Goal: Task Accomplishment & Management: Manage account settings

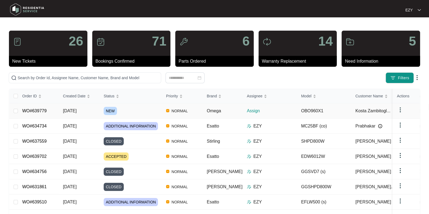
click at [138, 108] on div "NEW" at bounding box center [133, 111] width 58 height 8
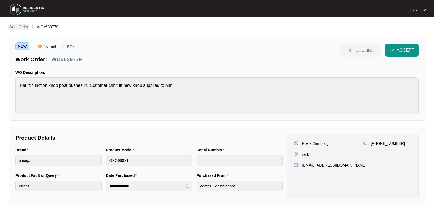
click at [24, 28] on p "Work Order" at bounding box center [19, 26] width 20 height 5
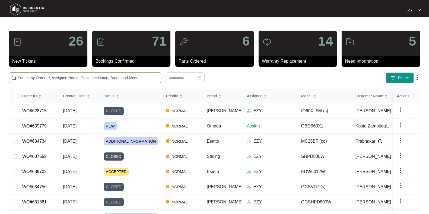
click at [140, 79] on input "text" at bounding box center [88, 78] width 141 height 6
paste input "637018"
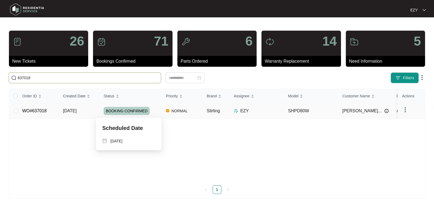
type input "637018"
click at [155, 108] on div "BOOKING CONFIRMED" at bounding box center [133, 111] width 58 height 8
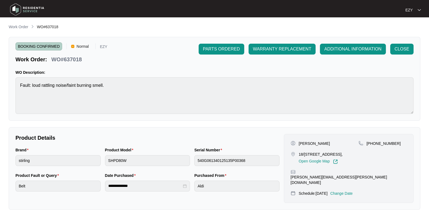
scroll to position [145, 0]
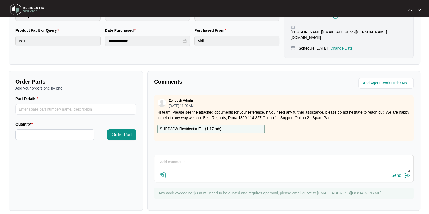
click at [186, 163] on textarea at bounding box center [283, 165] width 253 height 14
paste textarea "Machine is doing like a squeaking noise, when i got there they have moved the d…"
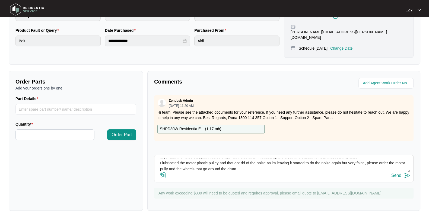
scroll to position [11, 0]
type textarea "Hi team, our technican attended this job [DATE], please see report: Machine is …"
click at [393, 173] on div "Send" at bounding box center [396, 175] width 10 height 5
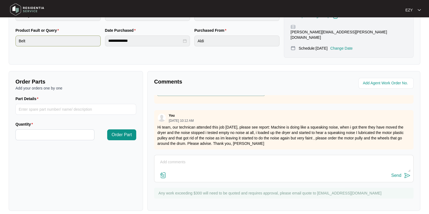
scroll to position [0, 0]
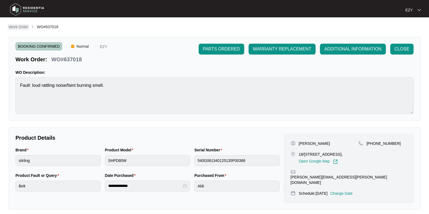
click at [22, 28] on p "Work Order" at bounding box center [19, 26] width 20 height 5
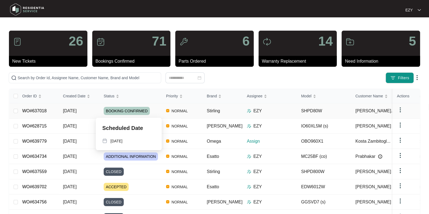
click at [153, 112] on div "BOOKING CONFIRMED" at bounding box center [133, 111] width 58 height 8
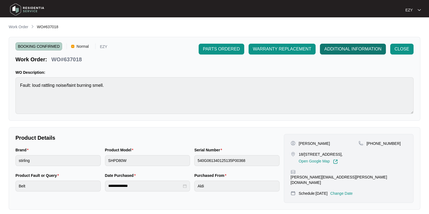
click at [340, 52] on span "ADDITIONAL INFORMATION" at bounding box center [352, 49] width 57 height 7
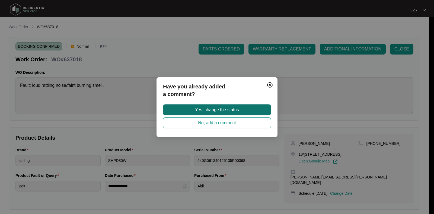
click at [246, 110] on button "Yes, change the status" at bounding box center [217, 109] width 108 height 11
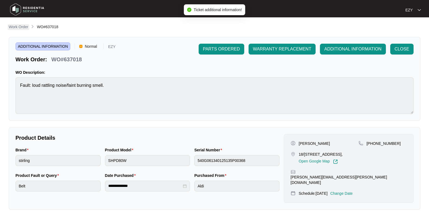
click at [22, 26] on p "Work Order" at bounding box center [19, 26] width 20 height 5
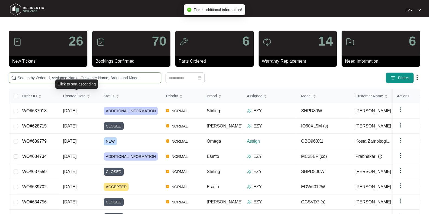
click at [77, 79] on input "text" at bounding box center [88, 78] width 141 height 6
paste input "634734"
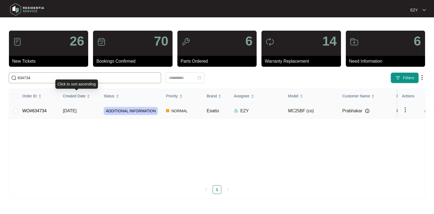
type input "634734"
click at [94, 109] on td "[DATE]" at bounding box center [79, 110] width 41 height 15
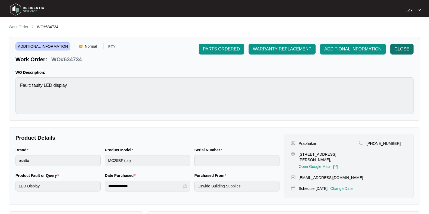
click at [395, 53] on button "CLOSE" at bounding box center [401, 49] width 23 height 11
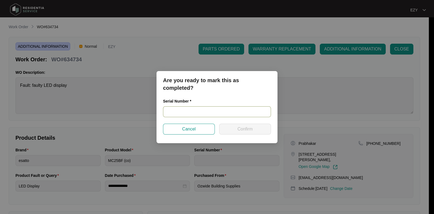
click at [192, 107] on input "text" at bounding box center [217, 111] width 108 height 11
paste input "34200132"
type input "34200132"
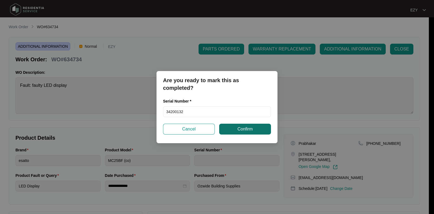
click at [240, 128] on span "Confirm" at bounding box center [244, 129] width 15 height 7
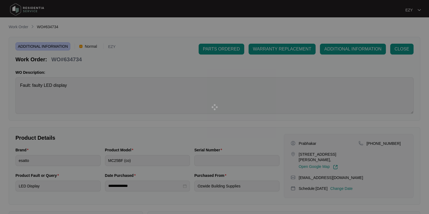
type input "34200132"
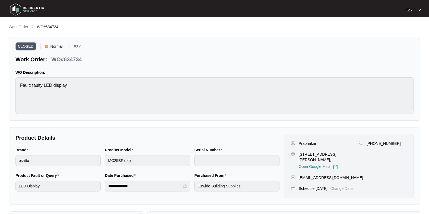
click at [21, 24] on li "Work Order" at bounding box center [19, 27] width 20 height 7
click at [25, 31] on div "**********" at bounding box center [214, 158] width 411 height 269
click at [24, 28] on p "Work Order" at bounding box center [19, 26] width 20 height 5
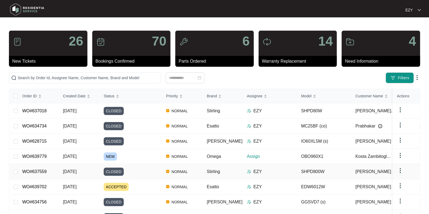
scroll to position [7, 0]
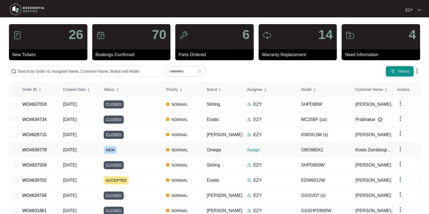
click at [127, 149] on div "NEW" at bounding box center [133, 150] width 58 height 8
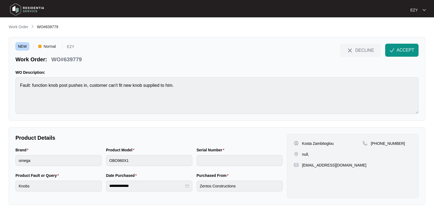
click at [74, 60] on p "WO#639779" at bounding box center [66, 60] width 30 height 8
copy p "639779"
click at [12, 29] on p "Work Order" at bounding box center [19, 26] width 20 height 5
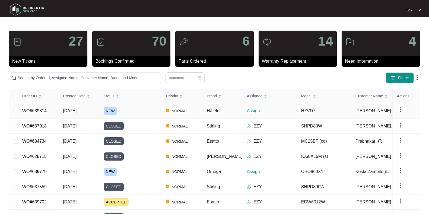
click at [132, 110] on div "NEW" at bounding box center [133, 111] width 58 height 8
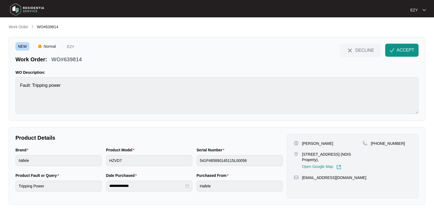
click at [68, 57] on p "WO#639814" at bounding box center [66, 60] width 30 height 8
copy div "WO#639814 DECLINE ACCEPT"
click at [310, 156] on p "[STREET_ADDRESS] (NDIS Property)," at bounding box center [332, 157] width 61 height 11
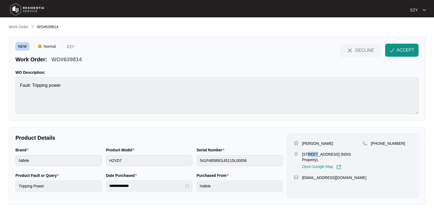
click at [310, 156] on p "[STREET_ADDRESS] (NDIS Property)," at bounding box center [332, 157] width 61 height 11
copy p "[STREET_ADDRESS] (NDIS Property),"
click at [305, 141] on p "[PERSON_NAME]" at bounding box center [317, 143] width 31 height 5
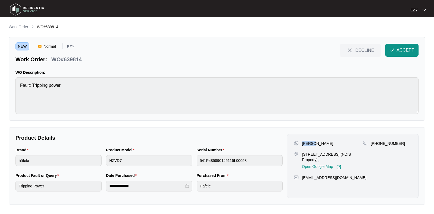
copy p "[PERSON_NAME]"
drag, startPoint x: 410, startPoint y: 141, endPoint x: 378, endPoint y: 147, distance: 32.3
click at [378, 147] on div "[PHONE_NUMBER]" at bounding box center [386, 155] width 49 height 29
copy p "411154478"
click at [407, 49] on span "ACCEPT" at bounding box center [405, 50] width 18 height 7
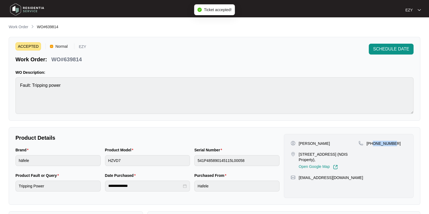
scroll to position [145, 0]
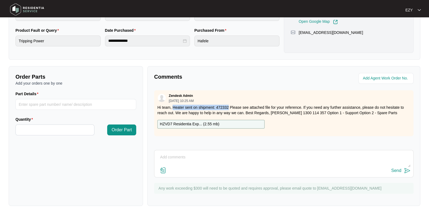
drag, startPoint x: 173, startPoint y: 106, endPoint x: 228, endPoint y: 107, distance: 54.5
click at [228, 107] on p "Hi team, Heater sent on shipment: 472332 Please see attached file for your refe…" at bounding box center [283, 110] width 253 height 11
copy p "Heater sent on shipment: 472332"
click at [174, 124] on p "HZVD7 Residentia Exp... ( 2.55 mb )" at bounding box center [189, 124] width 59 height 6
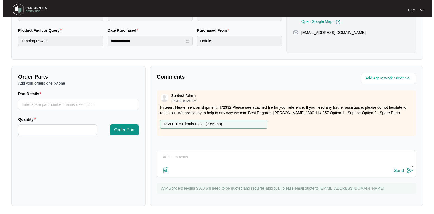
scroll to position [0, 0]
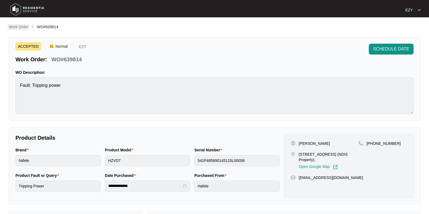
click at [27, 25] on p "Work Order" at bounding box center [19, 26] width 20 height 5
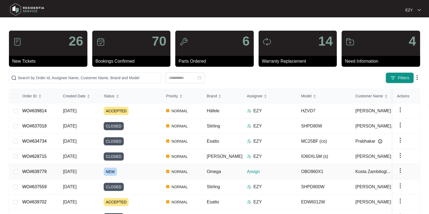
click at [139, 168] on div "NEW" at bounding box center [133, 172] width 58 height 8
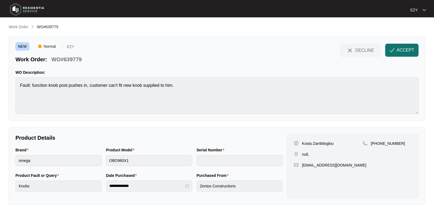
click at [394, 53] on span "button" at bounding box center [391, 51] width 5 height 5
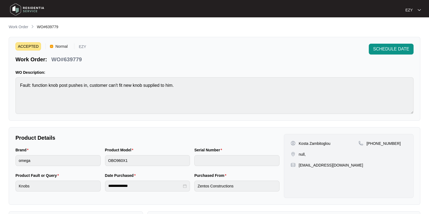
click at [69, 56] on p "WO#639779" at bounding box center [66, 60] width 30 height 8
copy div "WO#639779 SCHEDULE DATE"
click at [302, 142] on p "Kosta Zambitoglou" at bounding box center [314, 143] width 32 height 5
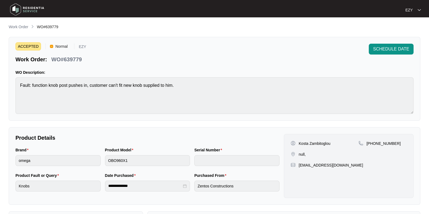
click at [302, 142] on p "Kosta Zambitoglou" at bounding box center [314, 143] width 32 height 5
copy p "Kosta Zambitoglou"
drag, startPoint x: 398, startPoint y: 146, endPoint x: 373, endPoint y: 147, distance: 24.9
click at [373, 147] on div "[PHONE_NUMBER]" at bounding box center [382, 149] width 48 height 16
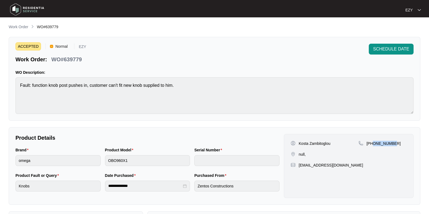
copy p "413957967"
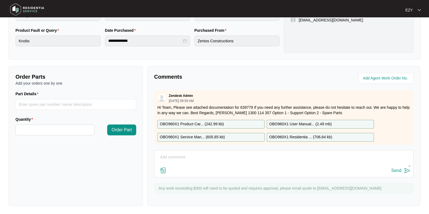
scroll to position [19, 0]
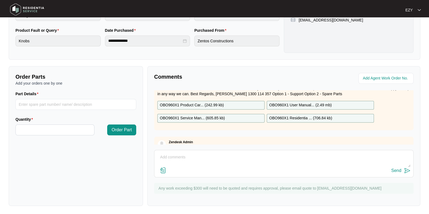
click at [203, 103] on p "OBO960X1 Product Car... ( 242.99 kb )" at bounding box center [192, 105] width 64 height 6
click at [206, 118] on p "OBO960X1 Service Man... ( 605.85 kb )" at bounding box center [192, 118] width 65 height 6
click at [282, 104] on p "OBO960X1 User Manual... ( 2.49 mb )" at bounding box center [300, 105] width 62 height 6
click at [285, 116] on p "OBO960X1 Residentia ... ( 706.84 kb )" at bounding box center [300, 118] width 63 height 6
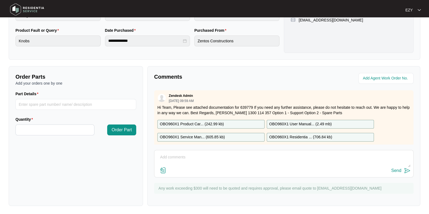
scroll to position [0, 0]
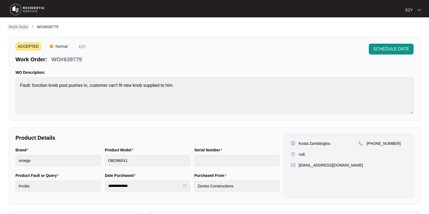
click at [19, 28] on p "Work Order" at bounding box center [19, 26] width 20 height 5
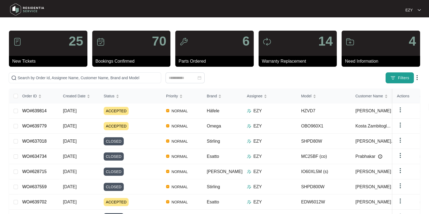
click at [404, 77] on span "Filters" at bounding box center [402, 78] width 11 height 6
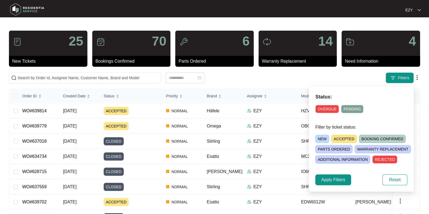
click at [351, 138] on span "ACCEPTED" at bounding box center [343, 139] width 25 height 8
click at [333, 179] on span "Apply Filters" at bounding box center [333, 179] width 24 height 7
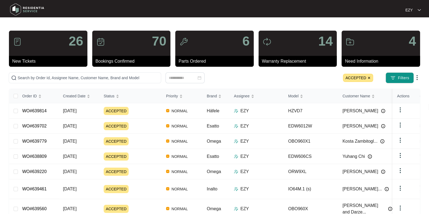
click at [370, 78] on img at bounding box center [368, 77] width 3 height 3
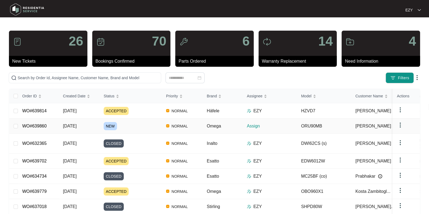
click at [146, 124] on div "NEW" at bounding box center [133, 126] width 58 height 8
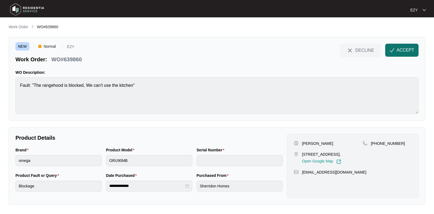
click at [404, 50] on span "ACCEPT" at bounding box center [405, 50] width 18 height 7
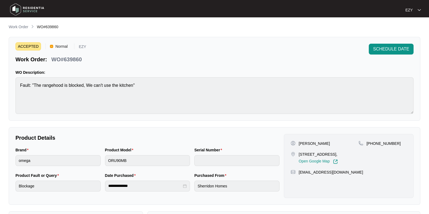
click at [69, 56] on p "WO#639860" at bounding box center [66, 60] width 30 height 8
copy div "WO#639860 SCHEDULE DATE"
click at [302, 141] on p "[PERSON_NAME]" at bounding box center [313, 143] width 31 height 5
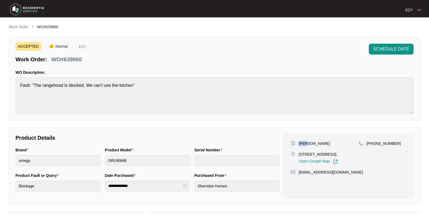
click at [302, 141] on p "[PERSON_NAME]" at bounding box center [313, 143] width 31 height 5
click at [310, 156] on p "[STREET_ADDRESS]," at bounding box center [317, 154] width 39 height 5
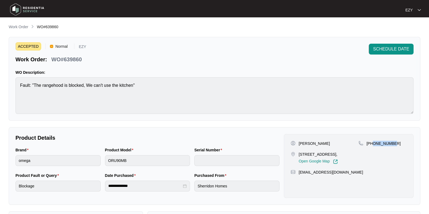
drag, startPoint x: 399, startPoint y: 150, endPoint x: 373, endPoint y: 145, distance: 26.5
click at [373, 145] on div "[PHONE_NUMBER]" at bounding box center [382, 152] width 48 height 23
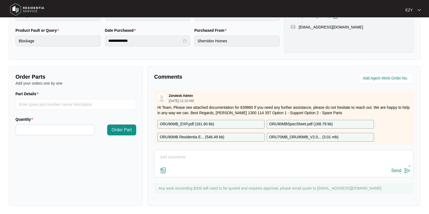
scroll to position [9, 0]
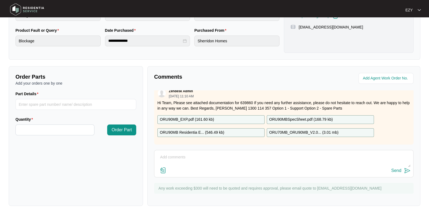
click at [196, 117] on p "ORU90MB_EXP.pdf ( 161.60 kb )" at bounding box center [187, 120] width 54 height 6
click at [198, 130] on p "ORU90MB Residentia E... ( 546.49 kb )" at bounding box center [192, 133] width 64 height 6
click at [289, 117] on p "ORU90MBSpecSheet.pdf ( 168.79 kb )" at bounding box center [300, 120] width 63 height 6
click at [295, 130] on p "ORU70MB_ORU90MB_V2.0... ( 3.01 mb )" at bounding box center [303, 133] width 69 height 6
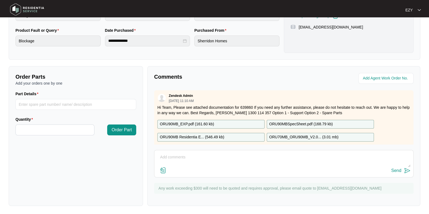
scroll to position [0, 0]
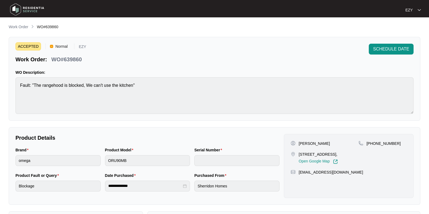
click at [20, 31] on div "**********" at bounding box center [214, 187] width 411 height 327
click at [19, 28] on p "Work Order" at bounding box center [19, 26] width 20 height 5
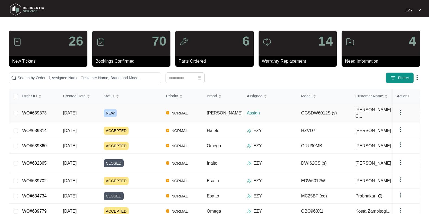
click at [135, 111] on div "NEW" at bounding box center [133, 113] width 58 height 8
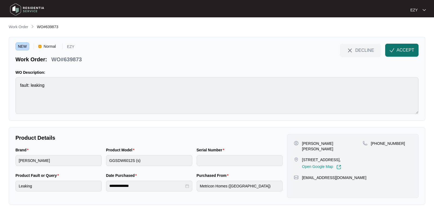
click at [402, 53] on span "ACCEPT" at bounding box center [405, 50] width 18 height 7
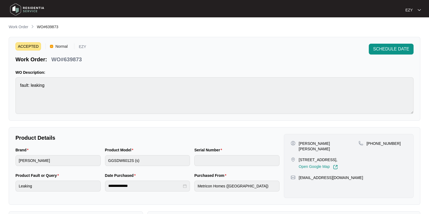
click at [71, 56] on p "WO#639873" at bounding box center [66, 60] width 30 height 8
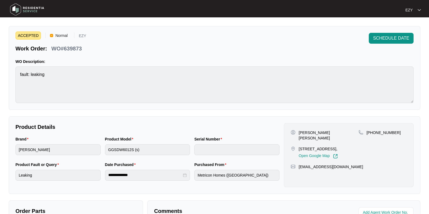
scroll to position [9, 0]
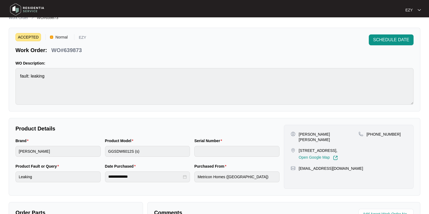
click at [304, 148] on p "[STREET_ADDRESS]," at bounding box center [317, 150] width 39 height 5
click at [306, 131] on p "[PERSON_NAME] [PERSON_NAME]" at bounding box center [328, 136] width 60 height 11
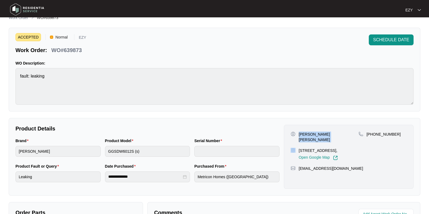
click at [306, 131] on p "[PERSON_NAME] [PERSON_NAME]" at bounding box center [328, 136] width 60 height 11
drag, startPoint x: 398, startPoint y: 134, endPoint x: 373, endPoint y: 134, distance: 25.5
click at [373, 134] on div "[PHONE_NUMBER]" at bounding box center [382, 133] width 48 height 5
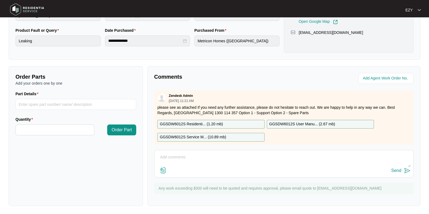
scroll to position [9, 0]
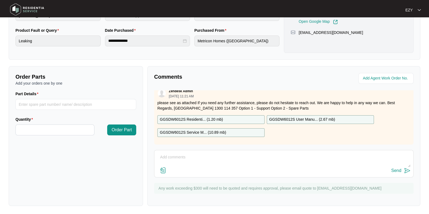
click at [210, 117] on p "GGSDW6012S Residenti... ( 1.20 mb )" at bounding box center [191, 120] width 63 height 6
click at [216, 130] on p "GGSDW6012S Service M... ( 10.89 mb )" at bounding box center [193, 133] width 66 height 6
click at [293, 117] on p "GGSDW6012S User Manu... ( 2.67 mb )" at bounding box center [302, 120] width 66 height 6
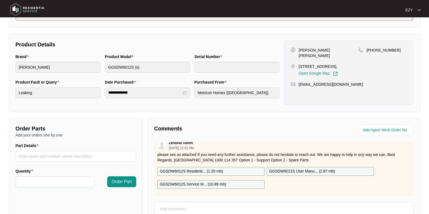
scroll to position [0, 0]
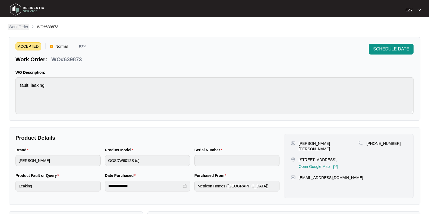
click at [16, 26] on p "Work Order" at bounding box center [19, 26] width 20 height 5
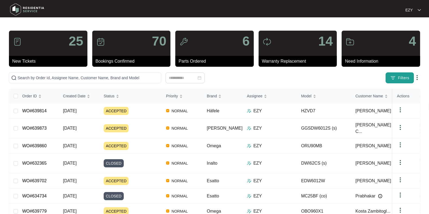
click at [393, 79] on img "button" at bounding box center [392, 77] width 5 height 5
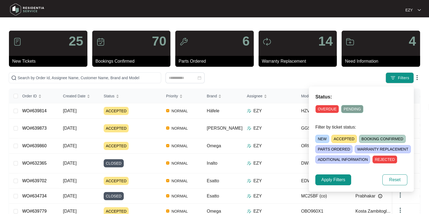
click at [344, 138] on span "ACCEPTED" at bounding box center [343, 139] width 25 height 8
click at [328, 183] on button "Apply Filters" at bounding box center [333, 179] width 36 height 11
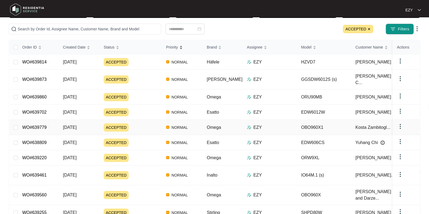
scroll to position [51, 0]
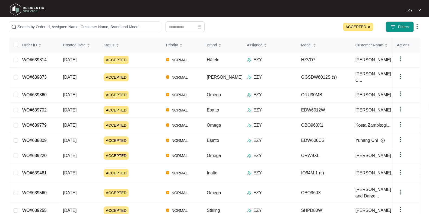
click at [370, 26] on img at bounding box center [368, 26] width 3 height 3
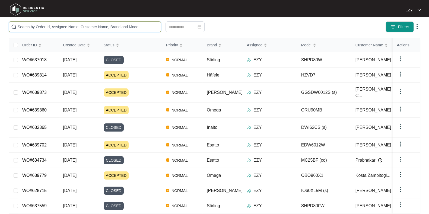
click at [103, 24] on input "text" at bounding box center [88, 27] width 141 height 6
paste input "635009"
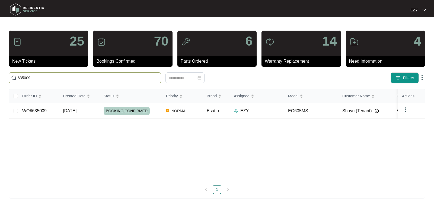
type input "635009"
click at [91, 112] on td "[DATE]" at bounding box center [79, 110] width 41 height 15
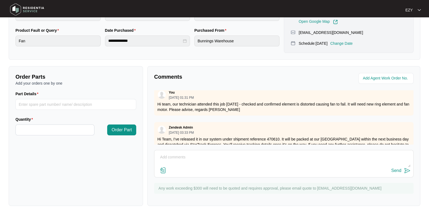
scroll to position [55, 0]
click at [194, 168] on div "Send" at bounding box center [283, 170] width 253 height 7
click at [188, 159] on textarea at bounding box center [283, 160] width 253 height 14
paste textarea "We received the fan blade not the motor. Part G18 fan motor we need please"
click at [161, 161] on textarea "Hi team, we received the wrong part for this job. We received the fan blade not…" at bounding box center [283, 160] width 253 height 14
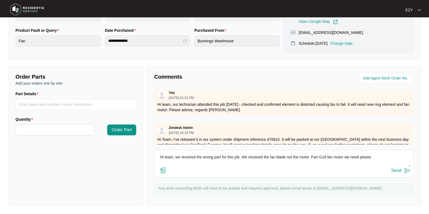
click at [384, 159] on textarea "Hi team, we received the wrong part for this job. We received the fan blade not…" at bounding box center [283, 160] width 253 height 14
type textarea "Hi team, we received the wrong part for this job. We received the fan blade not…"
click at [399, 169] on div "Send" at bounding box center [396, 170] width 10 height 5
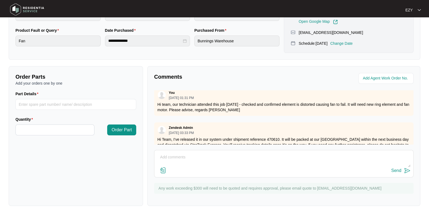
scroll to position [0, 0]
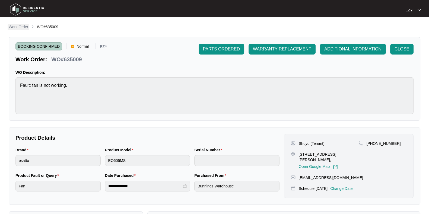
click at [23, 26] on p "Work Order" at bounding box center [19, 26] width 20 height 5
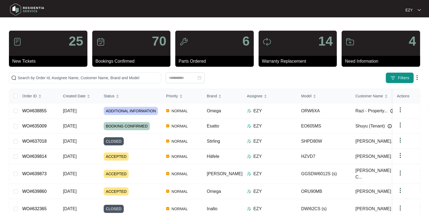
click at [81, 83] on div "25 New Tickets 70 Bookings Confirmed 6 Parts Ordered 14 Warranty Replacement 4 …" at bounding box center [214, 156] width 411 height 252
click at [80, 78] on input "text" at bounding box center [88, 78] width 141 height 6
paste input "639779"
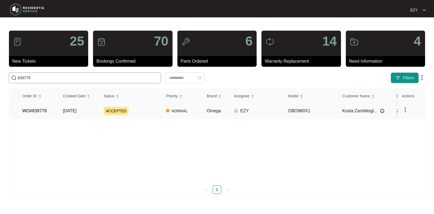
type input "639779"
click at [146, 112] on div "ACCEPTED" at bounding box center [133, 111] width 58 height 8
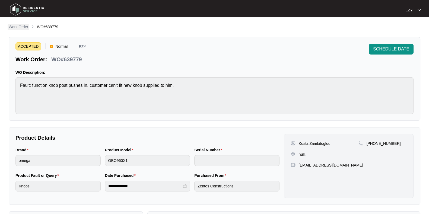
click at [22, 26] on p "Work Order" at bounding box center [19, 26] width 20 height 5
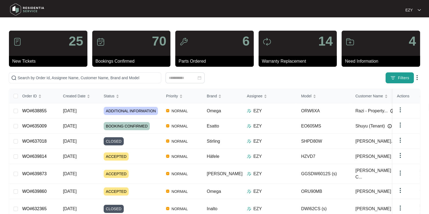
click at [397, 76] on span "Filters" at bounding box center [402, 78] width 11 height 6
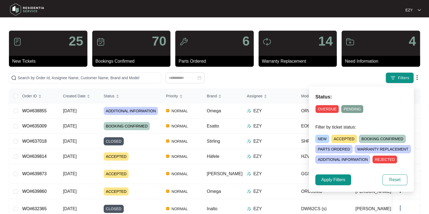
click at [335, 140] on span "ACCEPTED" at bounding box center [343, 139] width 25 height 8
click at [333, 179] on span "Apply Filters" at bounding box center [333, 179] width 24 height 7
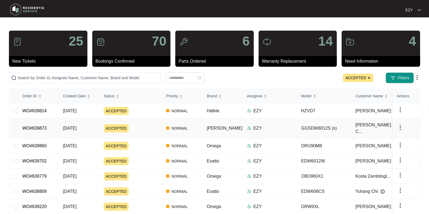
scroll to position [69, 0]
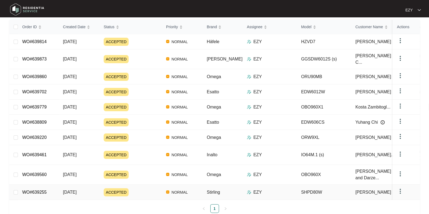
click at [144, 188] on div "ACCEPTED" at bounding box center [133, 192] width 58 height 8
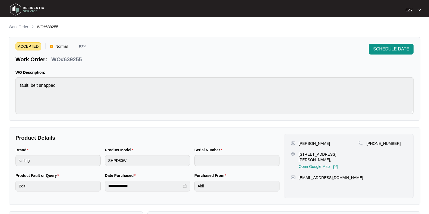
click at [74, 64] on div "ACCEPTED Normal EZY Work Order: WO#639255 SCHEDULE DATE WO Description: fault: …" at bounding box center [214, 79] width 411 height 84
click at [73, 63] on p "WO#639255" at bounding box center [66, 60] width 30 height 8
click at [18, 30] on link "Work Order" at bounding box center [19, 27] width 22 height 6
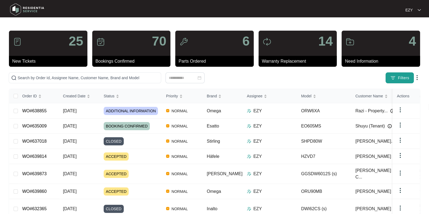
click at [389, 78] on button "Filters" at bounding box center [399, 77] width 28 height 11
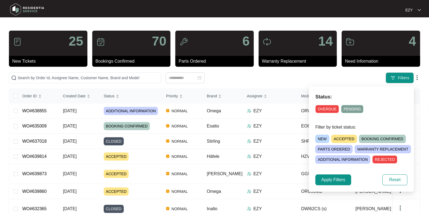
click at [344, 136] on span "ACCEPTED" at bounding box center [343, 139] width 25 height 8
click at [336, 178] on span "Apply Filters" at bounding box center [333, 179] width 24 height 7
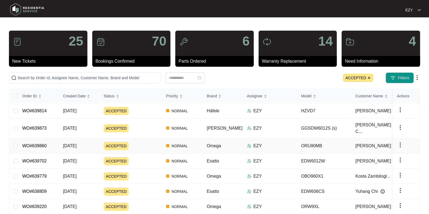
scroll to position [69, 0]
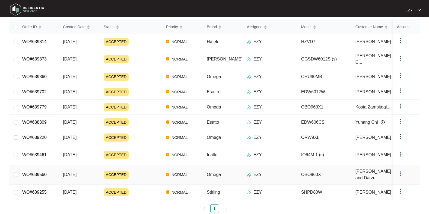
click at [149, 170] on div "ACCEPTED" at bounding box center [133, 174] width 58 height 8
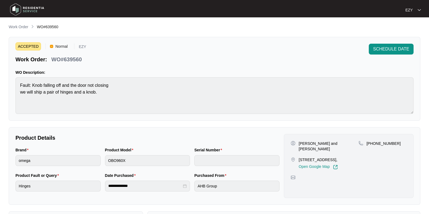
click at [71, 60] on p "WO#639560" at bounding box center [66, 60] width 30 height 8
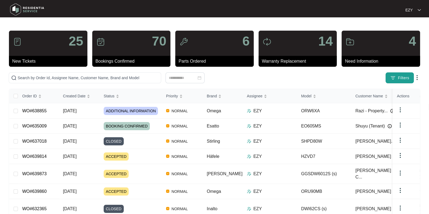
click at [396, 74] on button "Filters" at bounding box center [399, 77] width 28 height 11
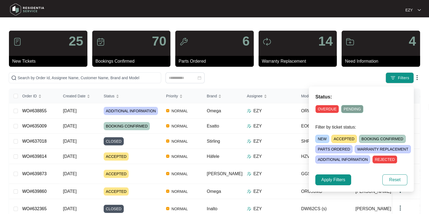
click at [333, 138] on span "ACCEPTED" at bounding box center [343, 139] width 25 height 8
click at [334, 178] on span "Apply Filters" at bounding box center [333, 179] width 24 height 7
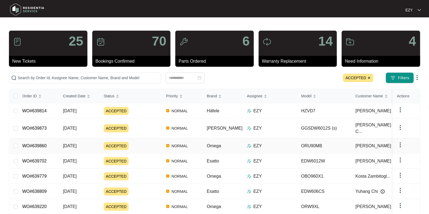
scroll to position [69, 0]
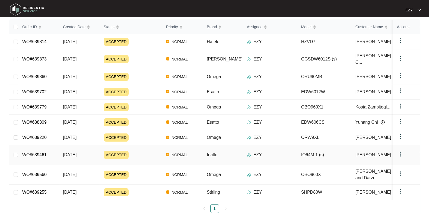
click at [137, 151] on div "ACCEPTED" at bounding box center [133, 155] width 58 height 8
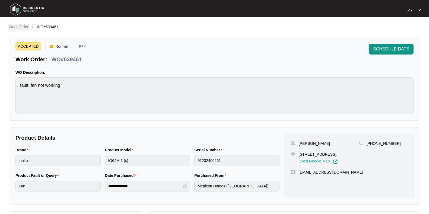
click at [23, 25] on p "Work Order" at bounding box center [19, 26] width 20 height 5
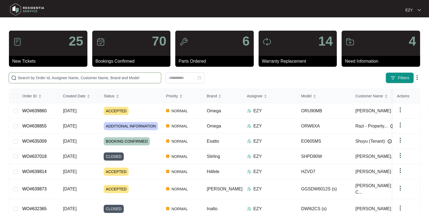
click at [105, 76] on input "text" at bounding box center [88, 78] width 141 height 6
paste input "611172"
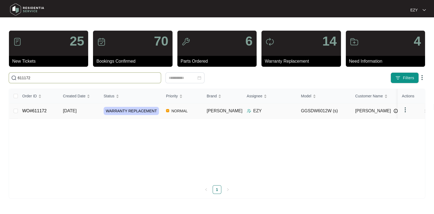
type input "611172"
click at [89, 115] on td "[DATE]" at bounding box center [79, 110] width 41 height 15
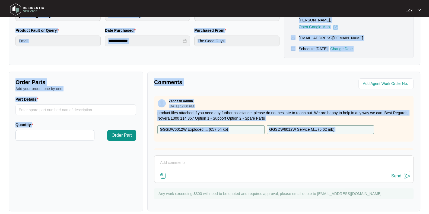
drag, startPoint x: 201, startPoint y: 130, endPoint x: 106, endPoint y: -41, distance: 195.9
click at [106, 0] on html "**********" at bounding box center [214, 37] width 429 height 365
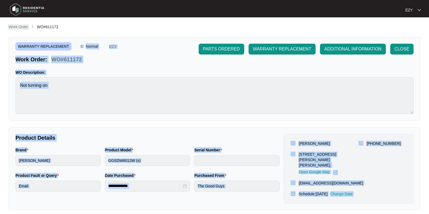
click at [19, 25] on p "Work Order" at bounding box center [19, 26] width 20 height 5
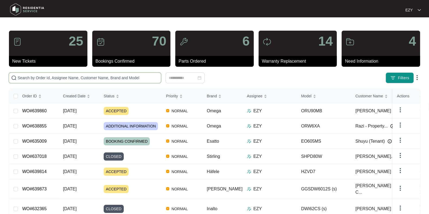
click at [131, 78] on input "text" at bounding box center [88, 78] width 141 height 6
paste input "626238"
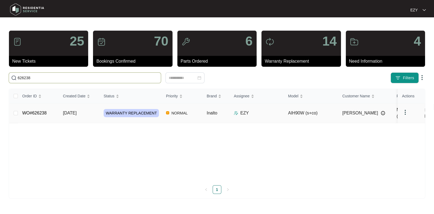
type input "626238"
click at [163, 114] on td "NORMAL" at bounding box center [182, 113] width 41 height 20
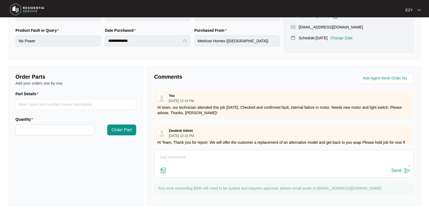
scroll to position [55, 0]
